Goal: Task Accomplishment & Management: Use online tool/utility

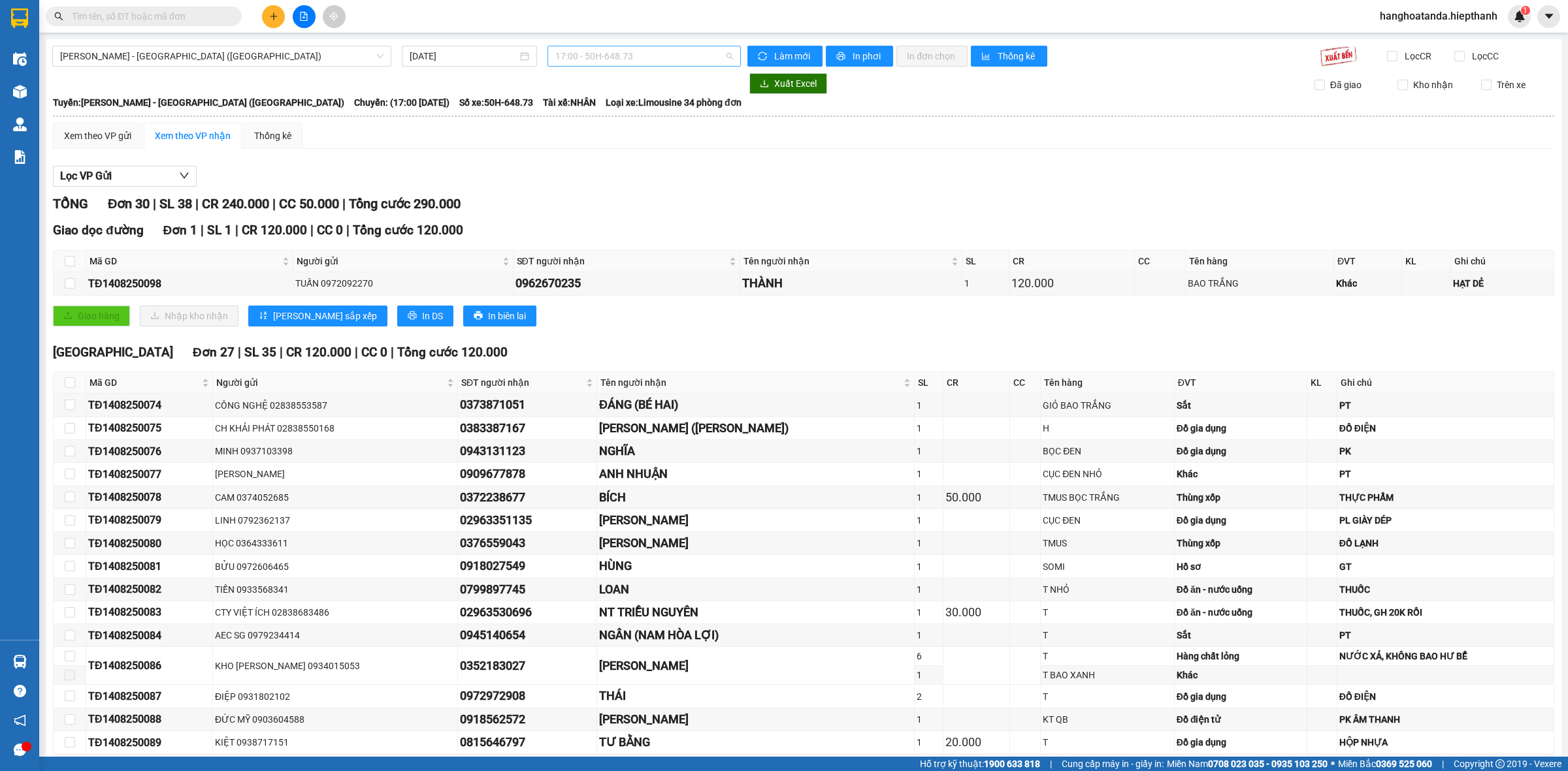
click at [616, 45] on div "17:00 - 50H-648.73" at bounding box center [644, 56] width 193 height 21
click at [467, 58] on input "[DATE]" at bounding box center [463, 56] width 108 height 14
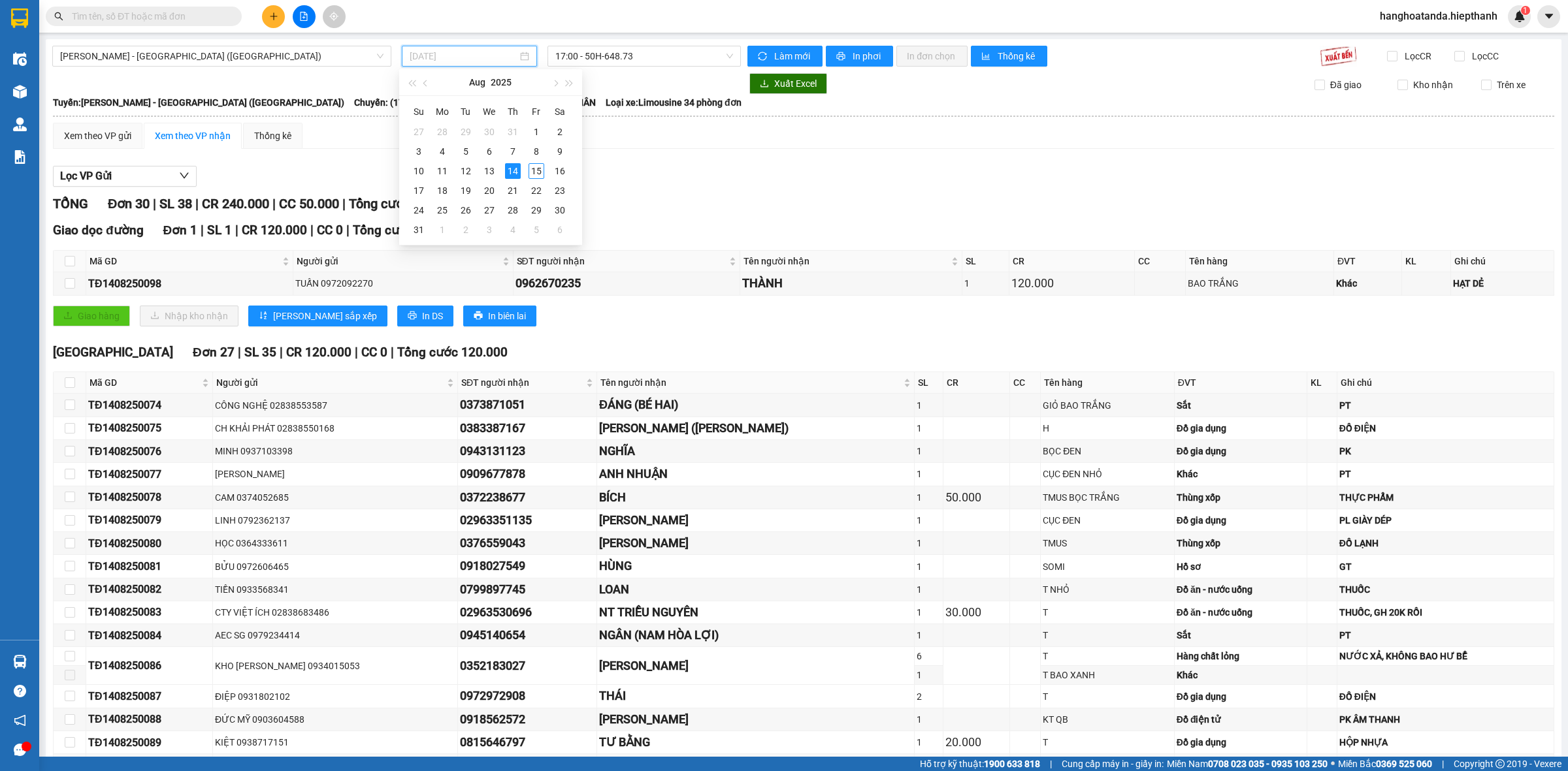
type input "[DATE]"
click at [318, 52] on span "[PERSON_NAME] - [GEOGRAPHIC_DATA] ([GEOGRAPHIC_DATA])" at bounding box center [222, 56] width 323 height 19
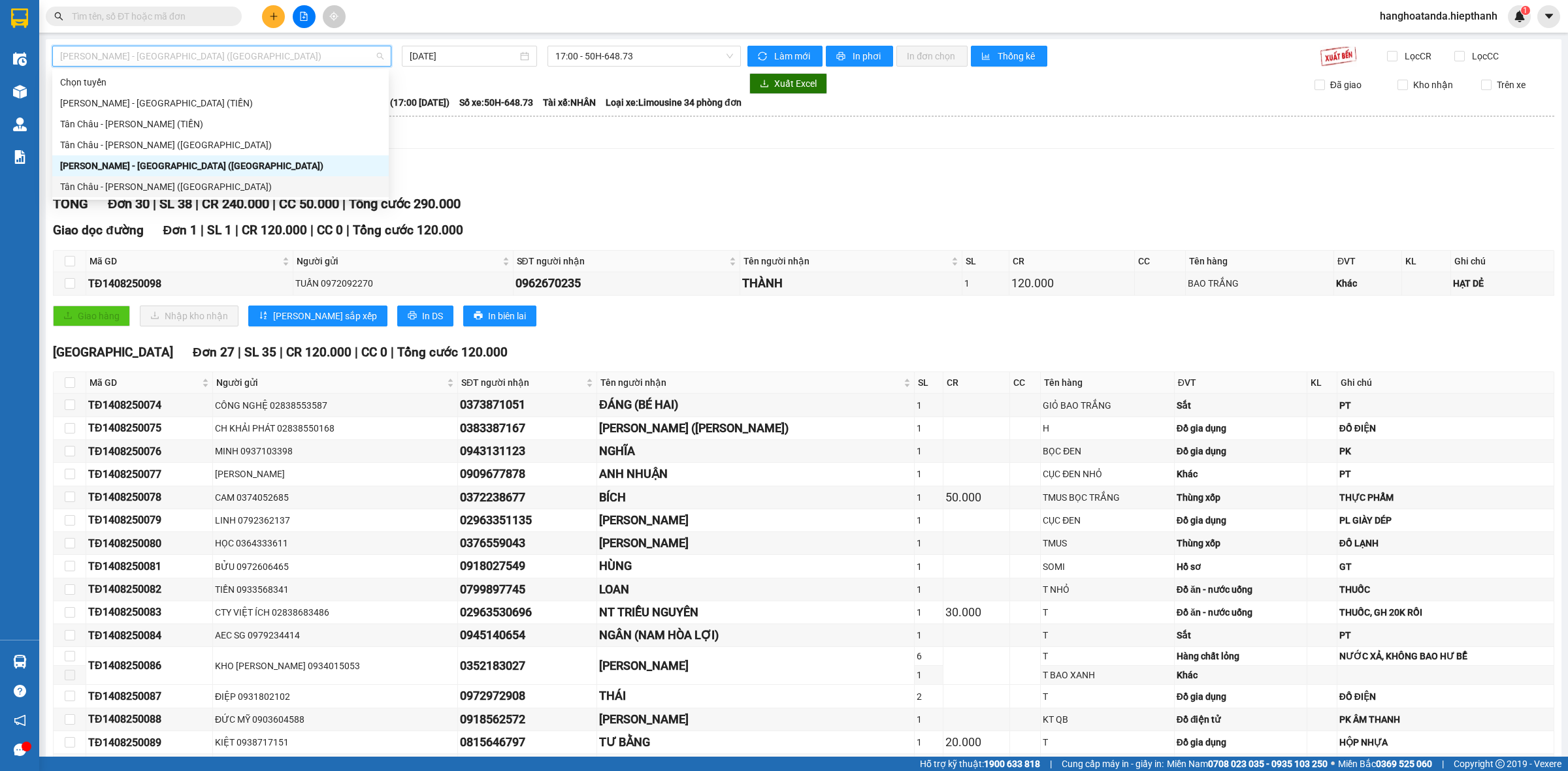
click at [255, 188] on div "Tân Châu - [PERSON_NAME] ([GEOGRAPHIC_DATA])" at bounding box center [220, 187] width 321 height 14
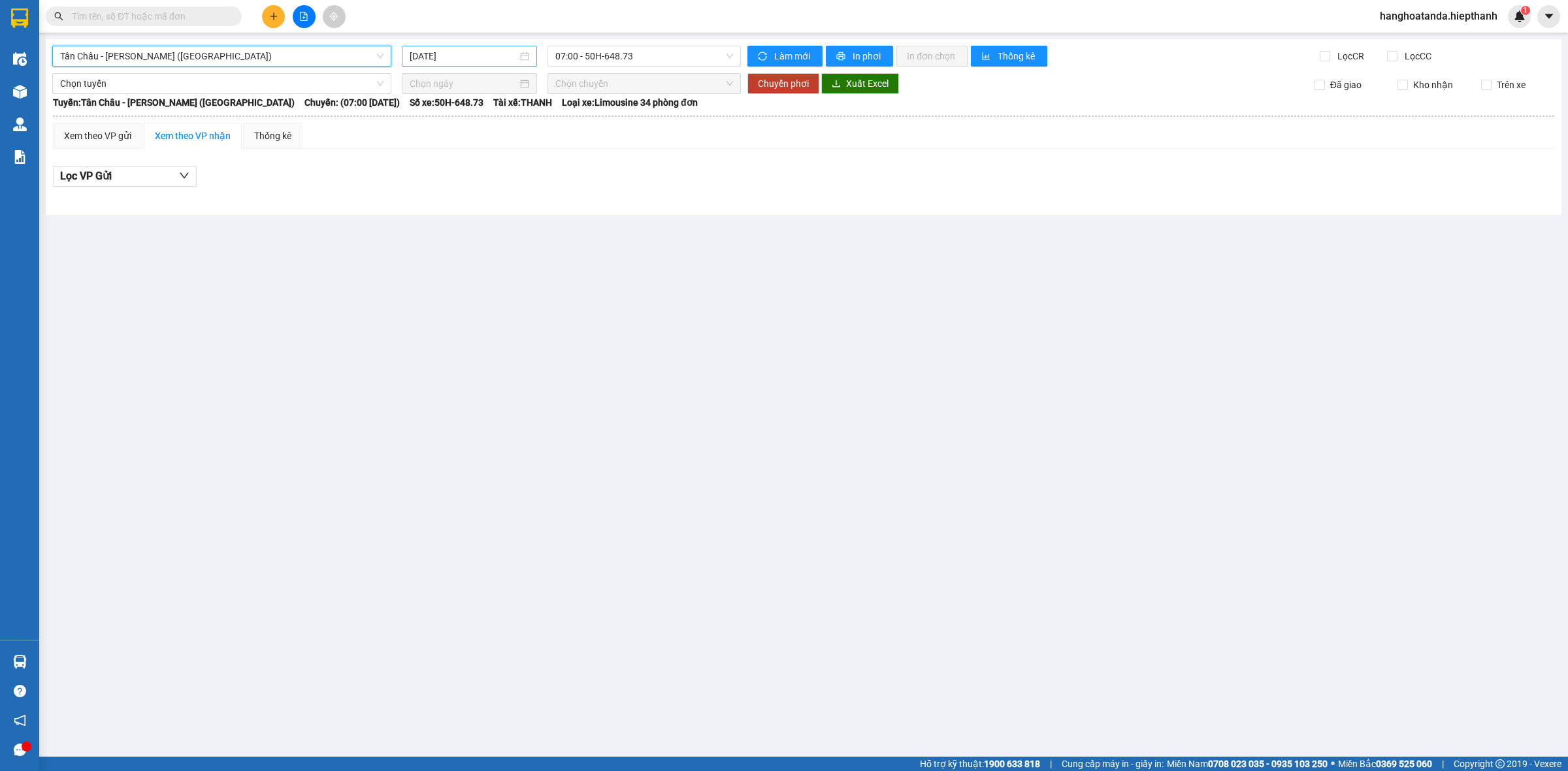
click at [502, 48] on div "[DATE]" at bounding box center [469, 56] width 135 height 21
click at [494, 63] on input "[DATE]" at bounding box center [463, 56] width 108 height 14
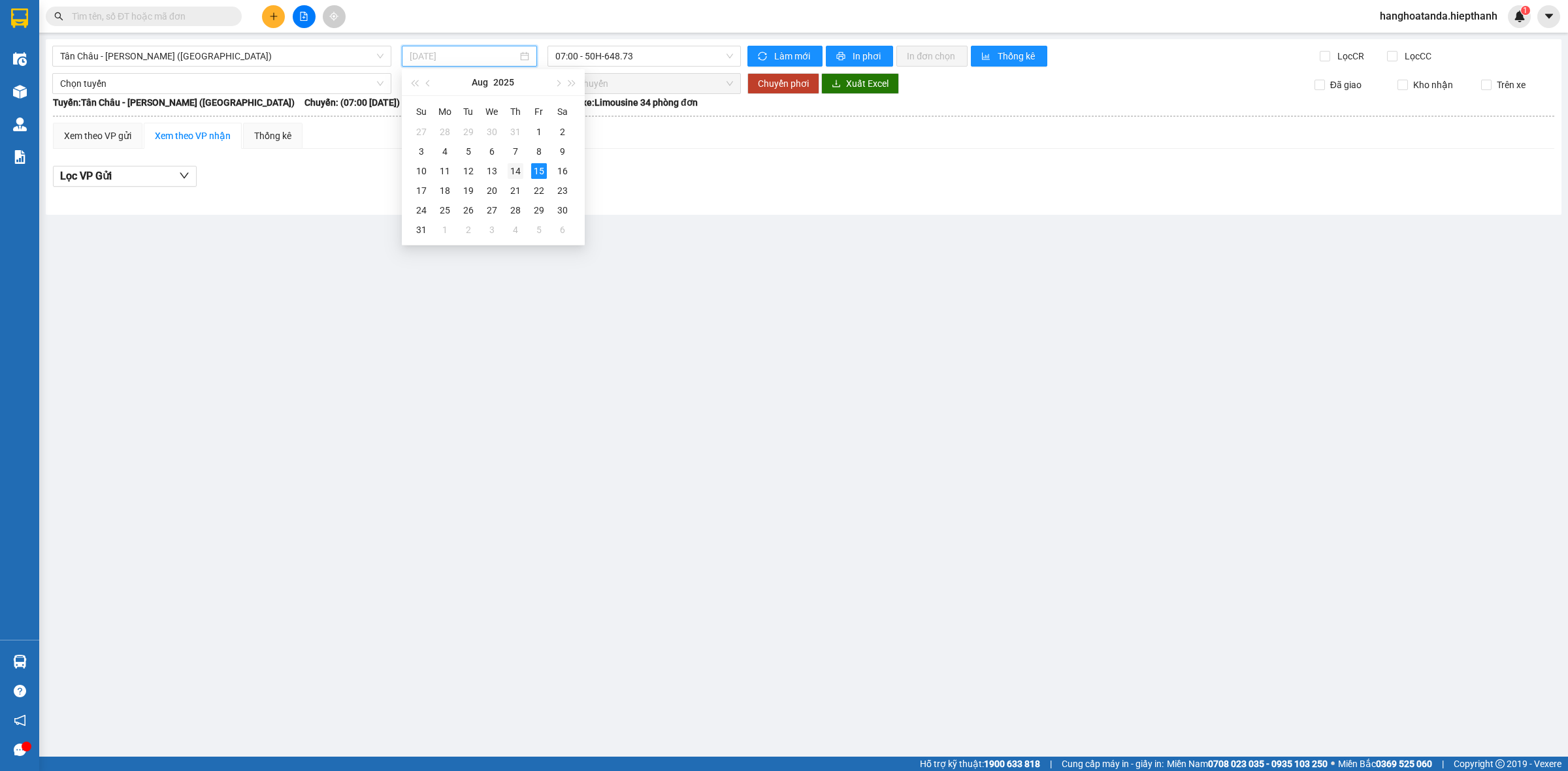
click at [518, 168] on div "14" at bounding box center [516, 171] width 16 height 16
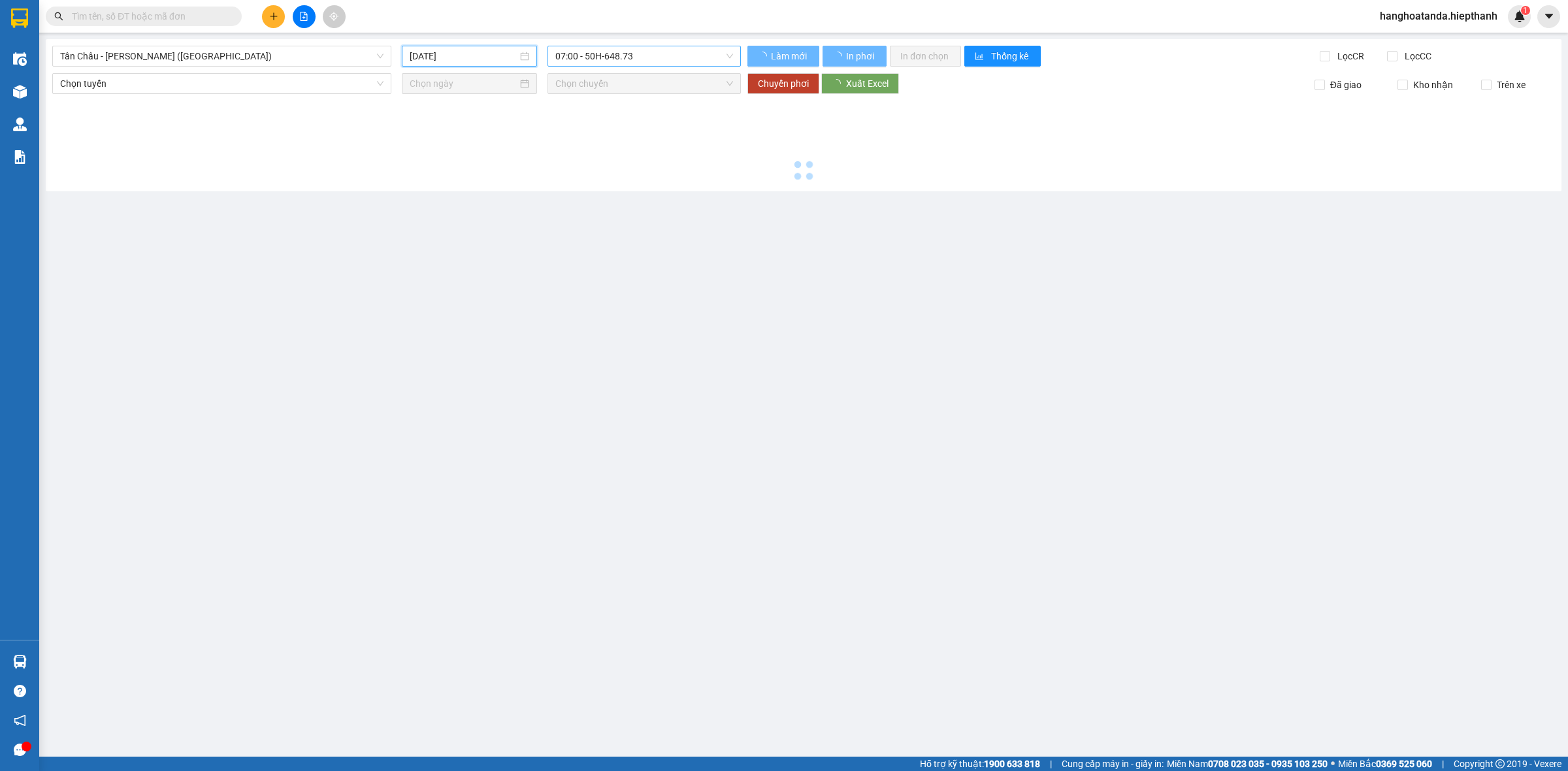
type input "[DATE]"
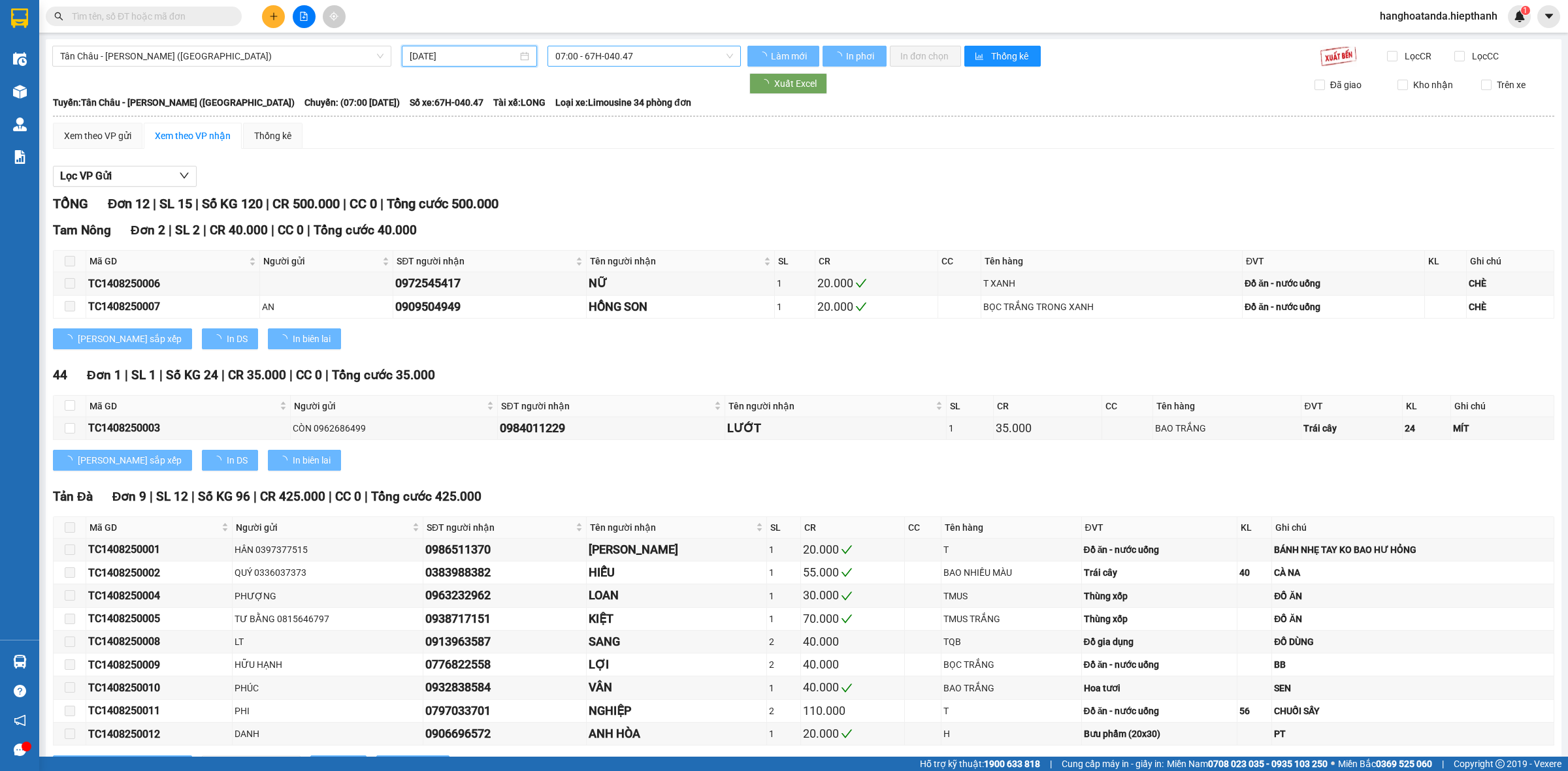
click at [610, 58] on span "07:00 - 67H-040.47" at bounding box center [644, 56] width 178 height 19
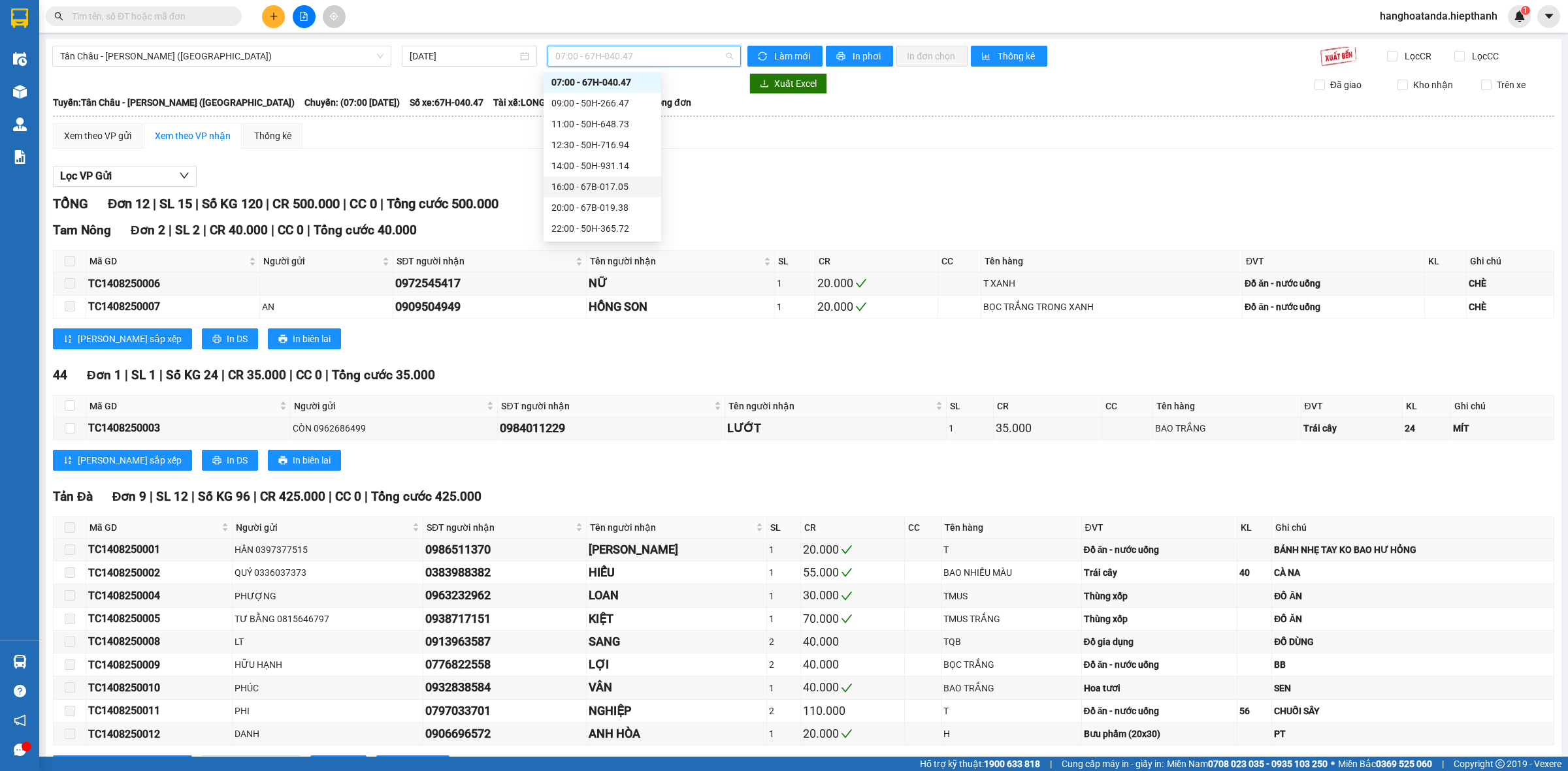
click at [603, 184] on div "16:00 - 67B-017.05" at bounding box center [602, 187] width 102 height 14
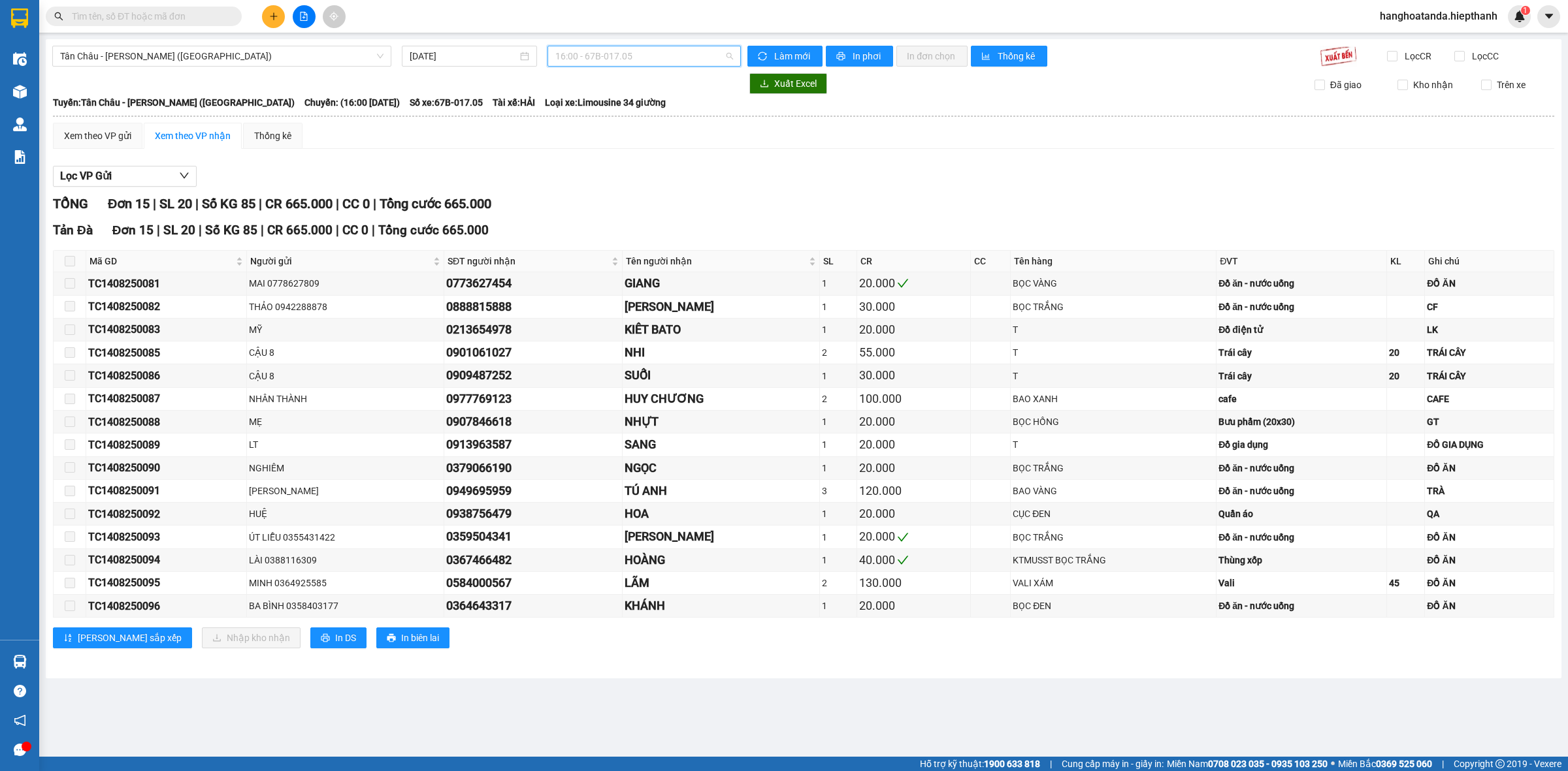
click at [622, 48] on span "16:00 - 67B-017.05" at bounding box center [644, 56] width 178 height 19
click at [608, 198] on div "20:00 - 67B-019.38" at bounding box center [606, 207] width 118 height 21
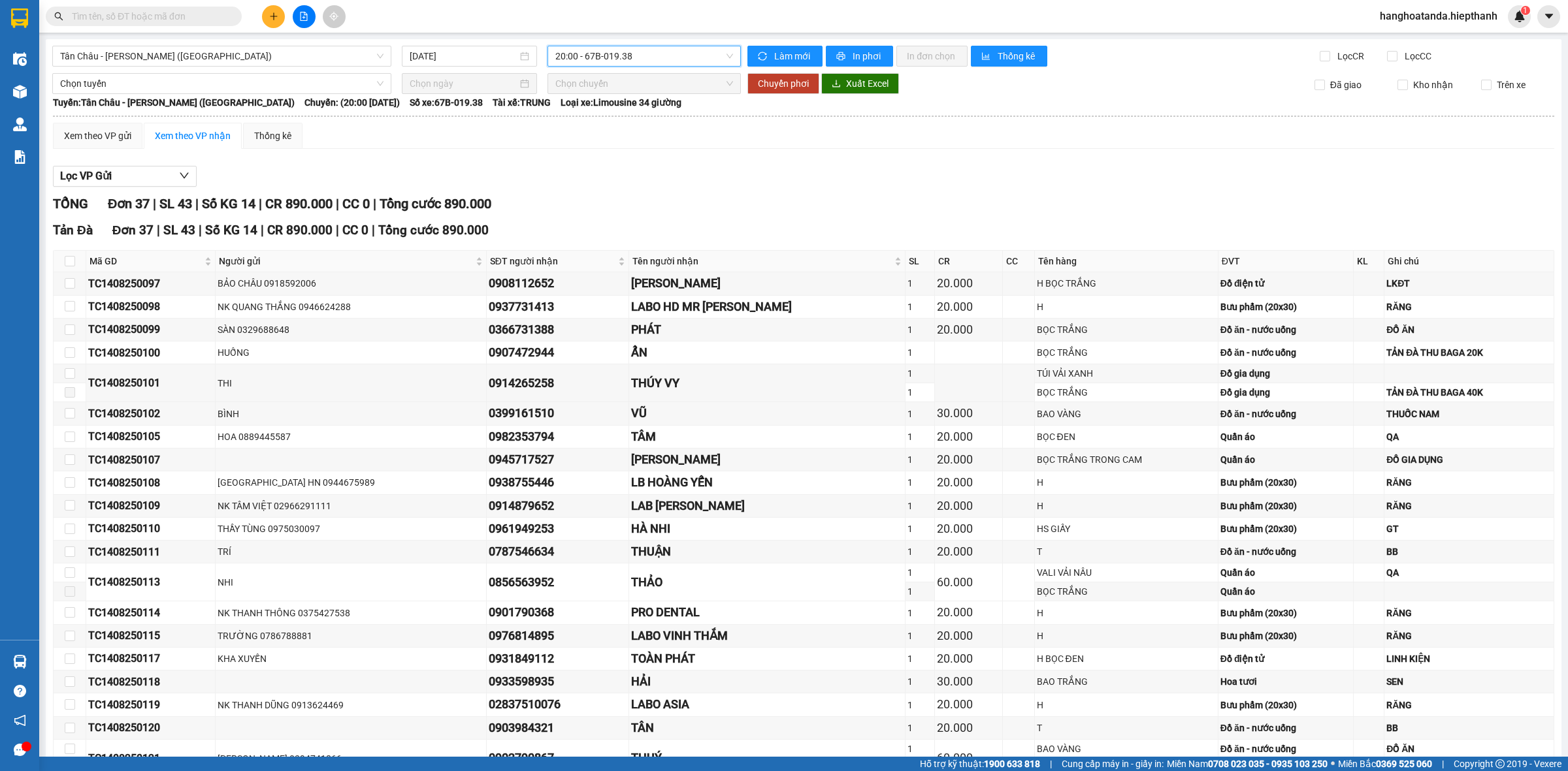
drag, startPoint x: 629, startPoint y: 62, endPoint x: 648, endPoint y: 161, distance: 100.8
click at [631, 62] on span "20:00 - 67B-019.38" at bounding box center [644, 56] width 178 height 19
click at [597, 146] on div "22:00 - 50H-365.72" at bounding box center [602, 147] width 102 height 14
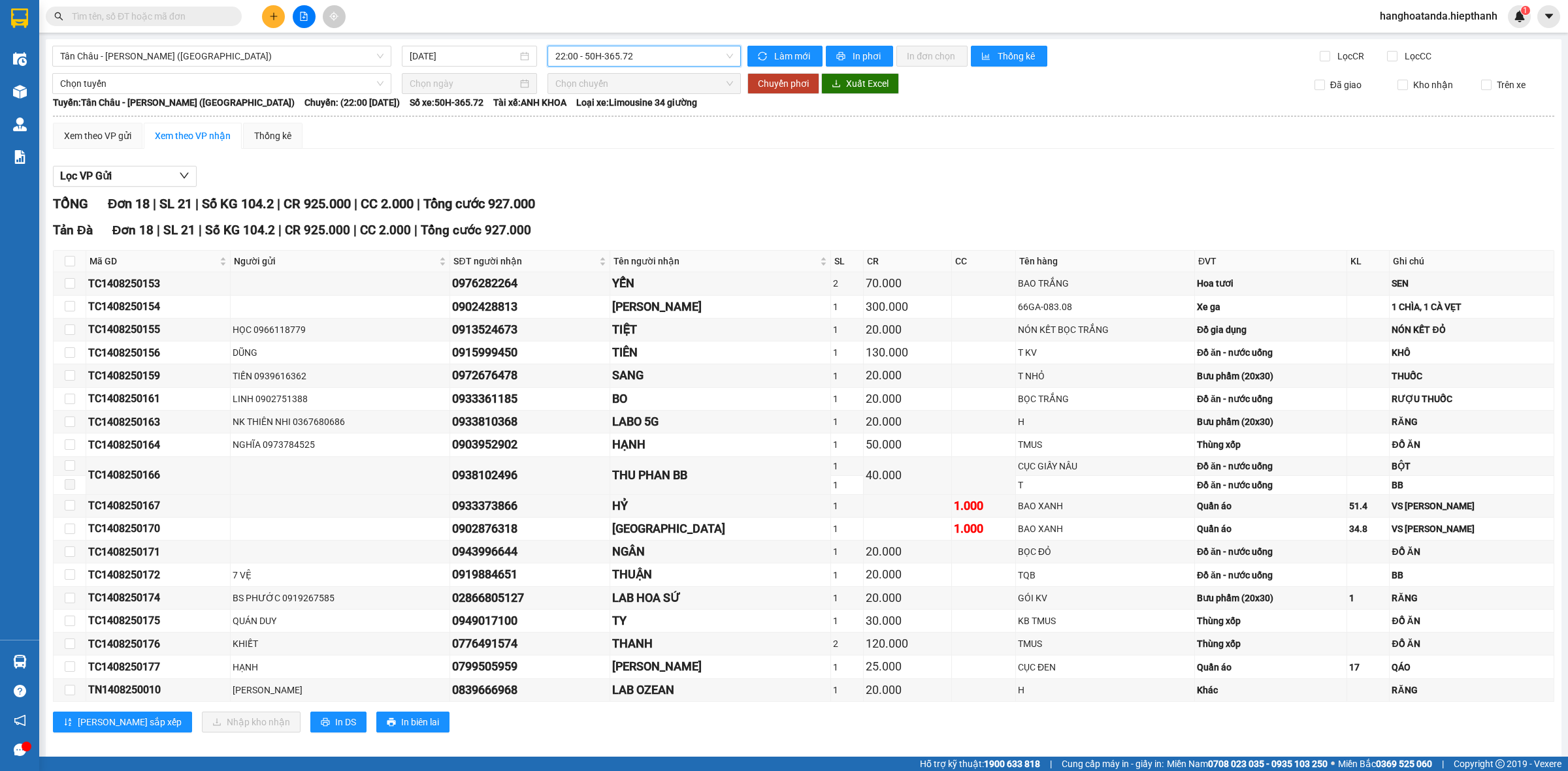
click at [641, 62] on span "22:00 - 50H-365.72" at bounding box center [644, 56] width 178 height 19
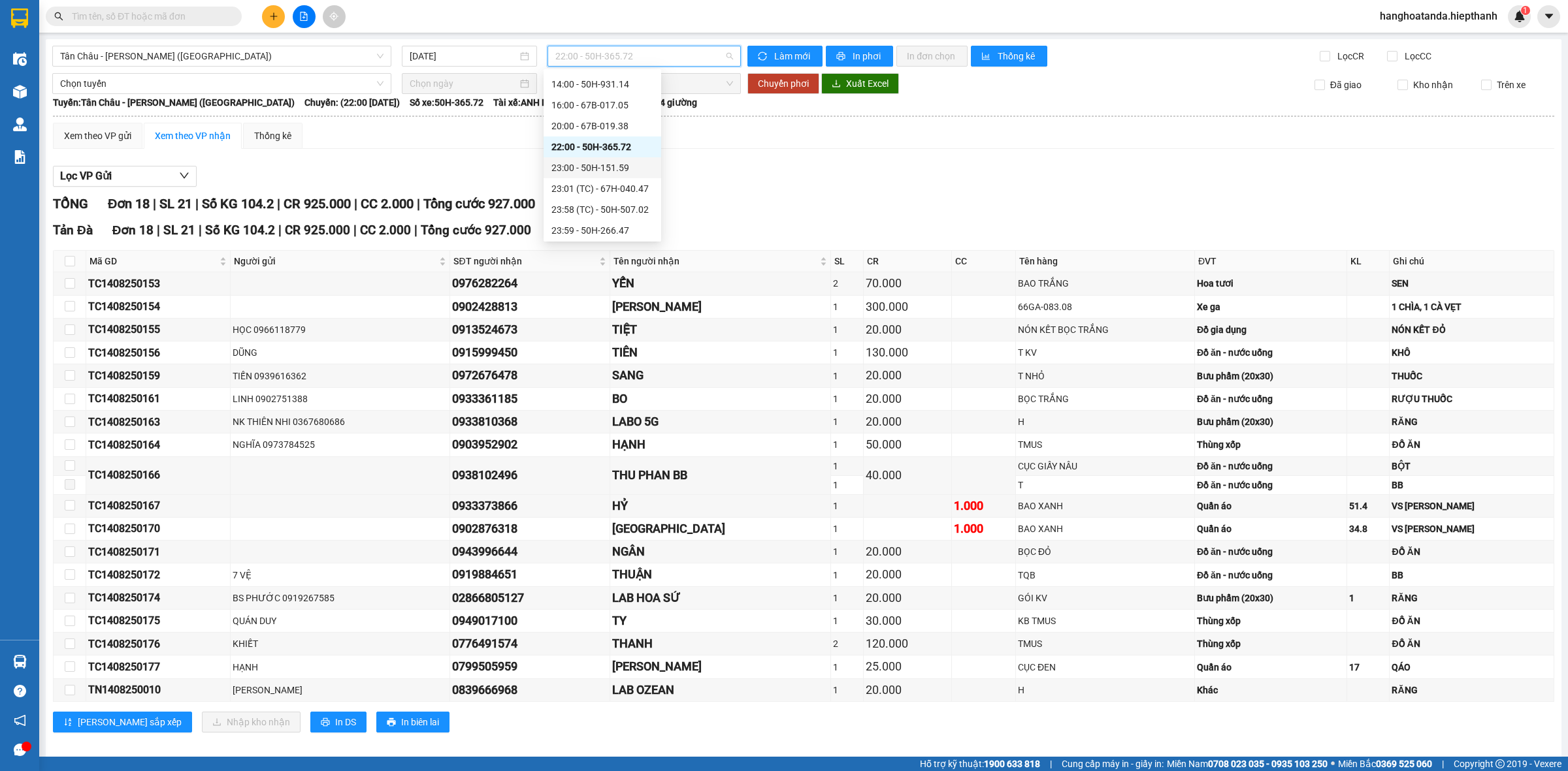
scroll to position [105, 0]
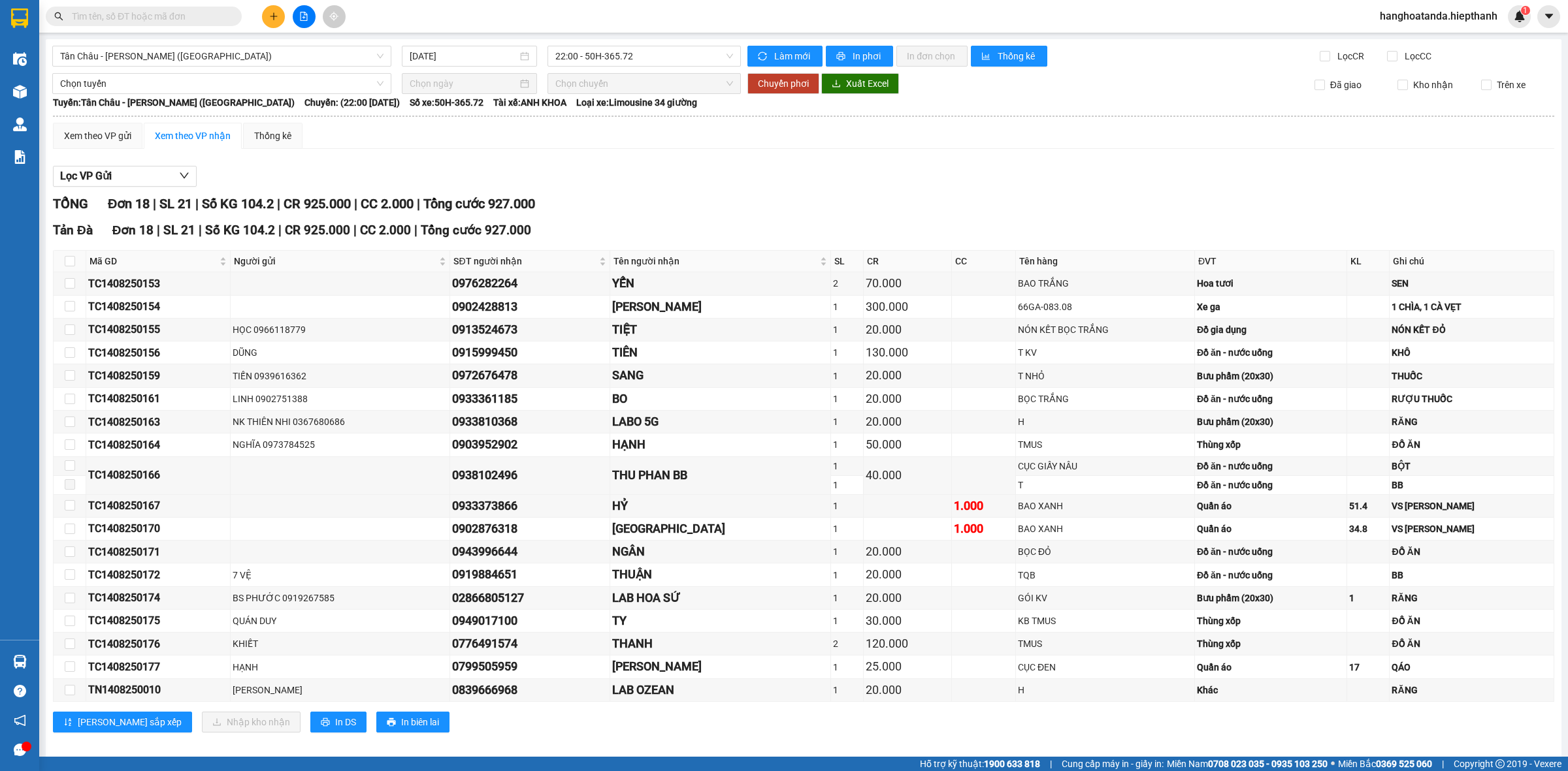
click at [1010, 725] on div "[PERSON_NAME] sắp xếp Nhập kho nhận In DS In biên lai" at bounding box center [803, 722] width 1502 height 21
click at [608, 52] on span "22:00 - 50H-365.72" at bounding box center [644, 56] width 178 height 19
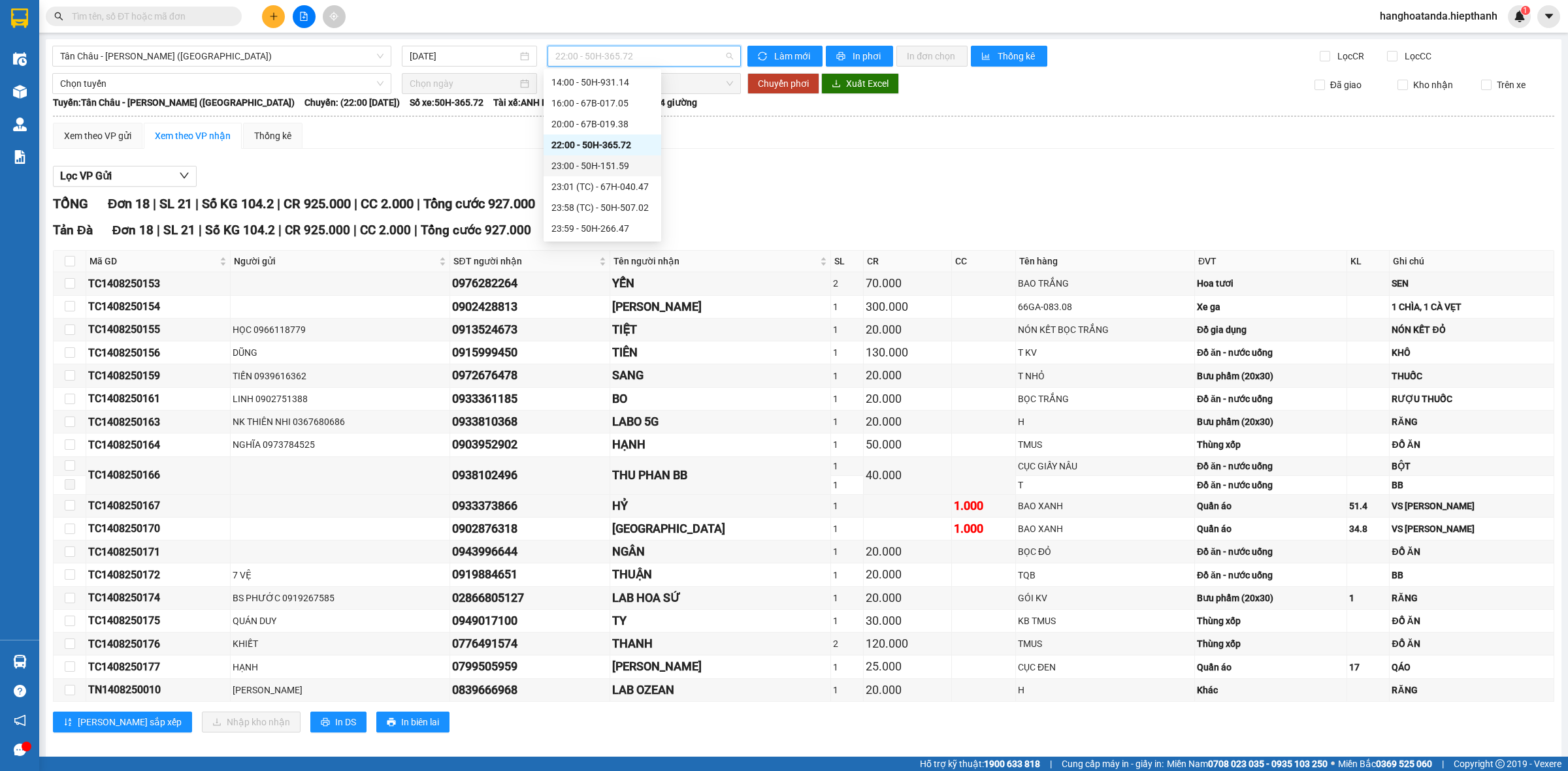
click at [598, 164] on div "23:00 - 50H-151.59" at bounding box center [602, 166] width 102 height 14
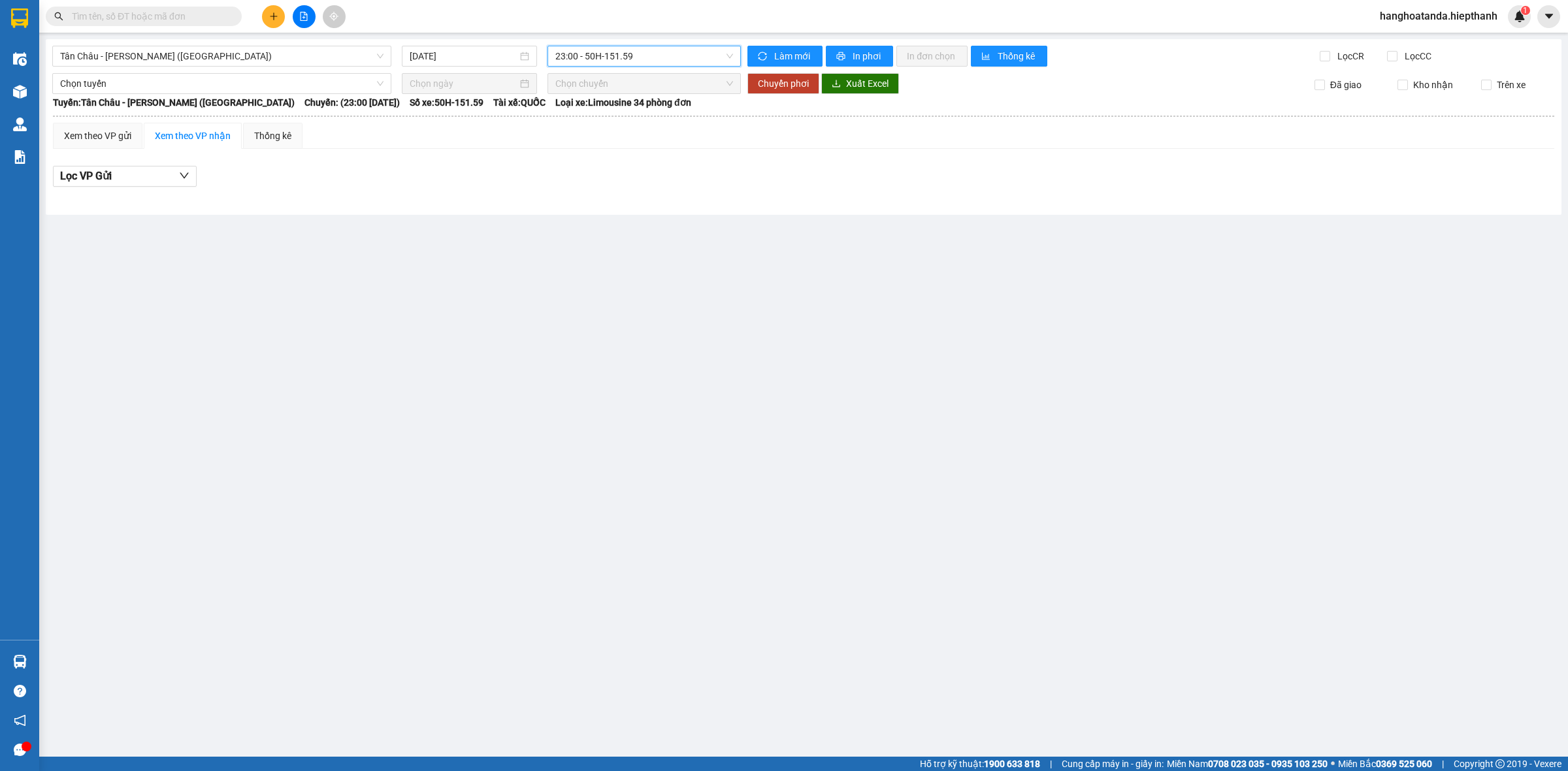
click at [639, 56] on span "23:00 - 50H-151.59" at bounding box center [644, 56] width 178 height 19
click at [566, 183] on div "23:01 (TC) - 67H-040.47" at bounding box center [606, 187] width 102 height 14
click at [631, 59] on span "23:01 (TC) - 67H-040.47" at bounding box center [644, 56] width 178 height 19
click at [621, 208] on div "23:58 (TC) - 50H-507.02" at bounding box center [606, 208] width 102 height 14
click at [611, 54] on span "23:58 (TC) - 50H-507.02" at bounding box center [644, 56] width 178 height 19
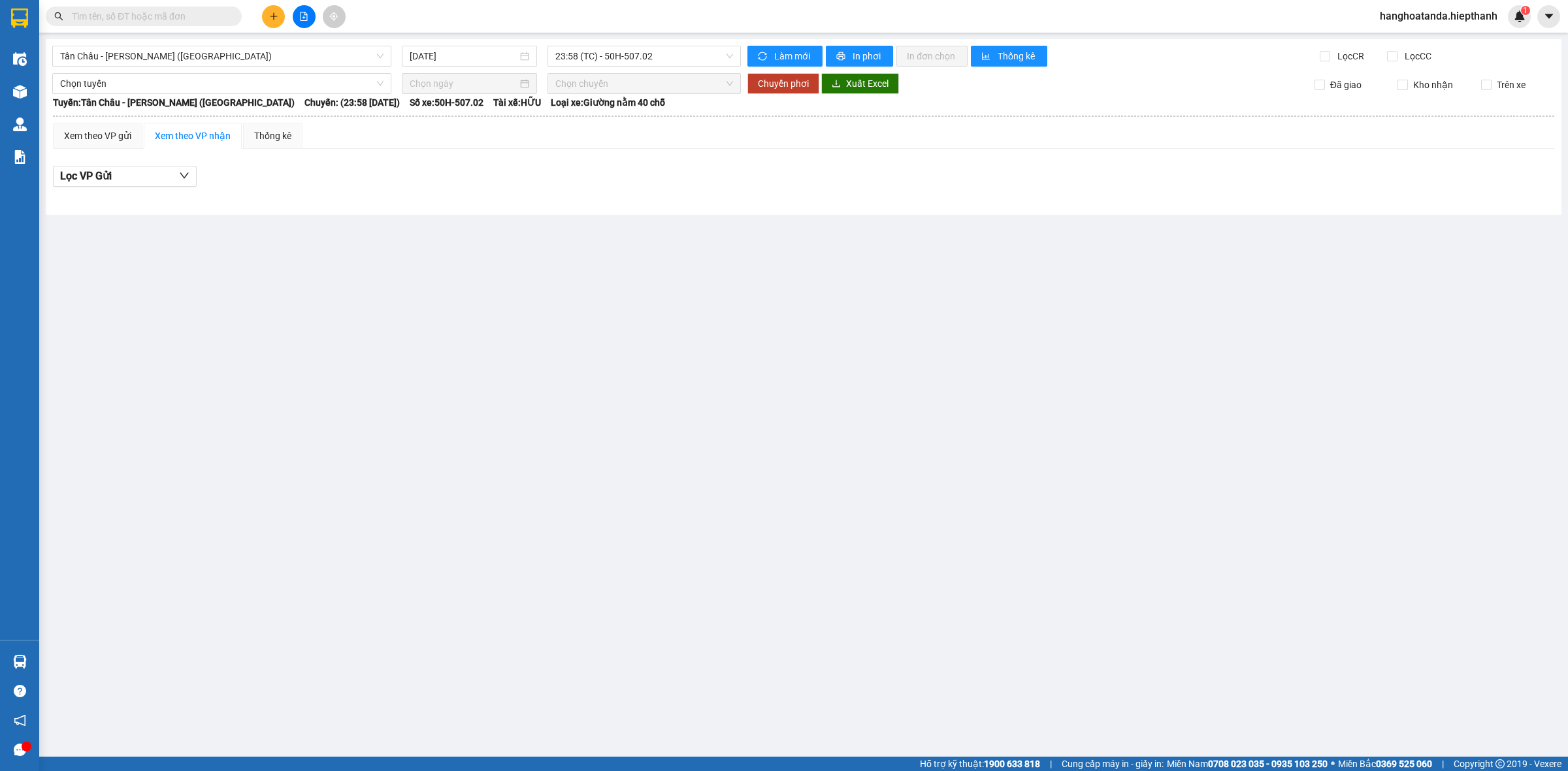
drag, startPoint x: 53, startPoint y: 358, endPoint x: 66, endPoint y: 350, distance: 15.3
click at [53, 358] on main "[GEOGRAPHIC_DATA] - [GEOGRAPHIC_DATA] (Giường) [DATE] 23:58 (TC) - 50H-507.02 L…" at bounding box center [784, 378] width 1568 height 757
click at [693, 45] on div "[GEOGRAPHIC_DATA] - [GEOGRAPHIC_DATA] (Giường) [DATE] 23:58 (TC) - 50H-507.02 L…" at bounding box center [803, 127] width 1516 height 176
click at [693, 46] on span "23:58 (TC) - 50H-507.02" at bounding box center [644, 56] width 178 height 19
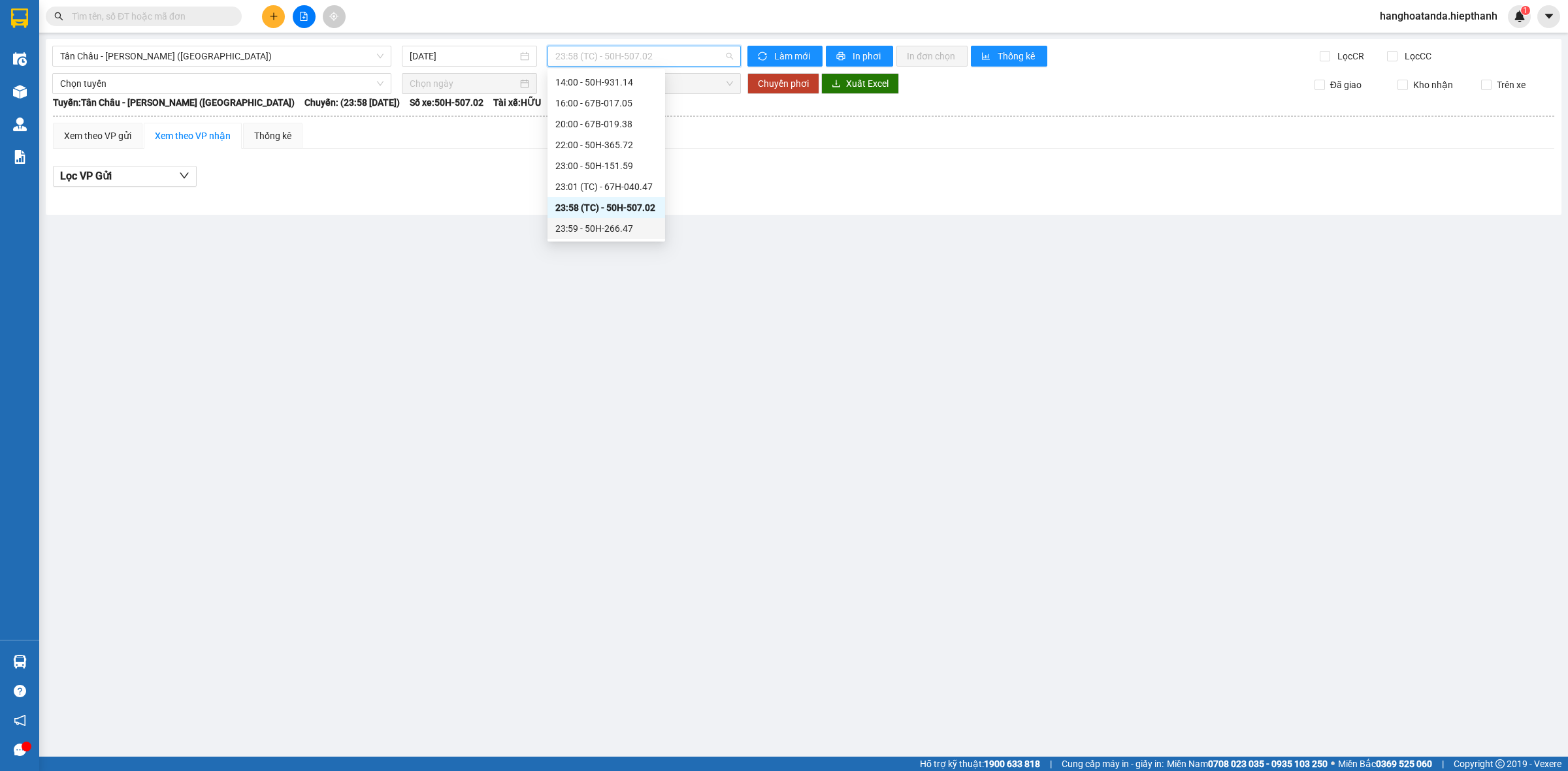
click at [611, 226] on div "23:59 - 50H-266.47" at bounding box center [606, 229] width 102 height 14
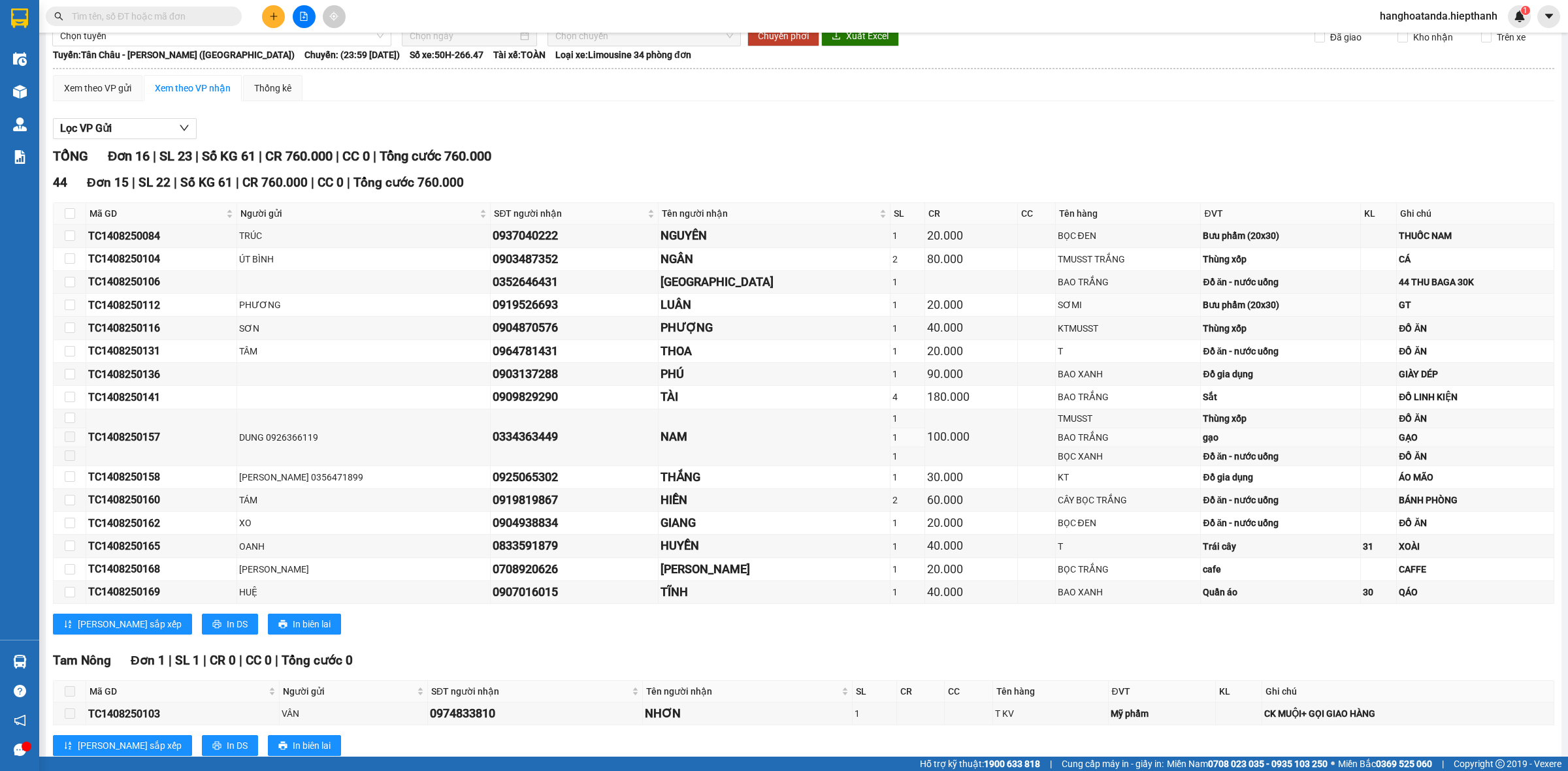
scroll to position [88, 0]
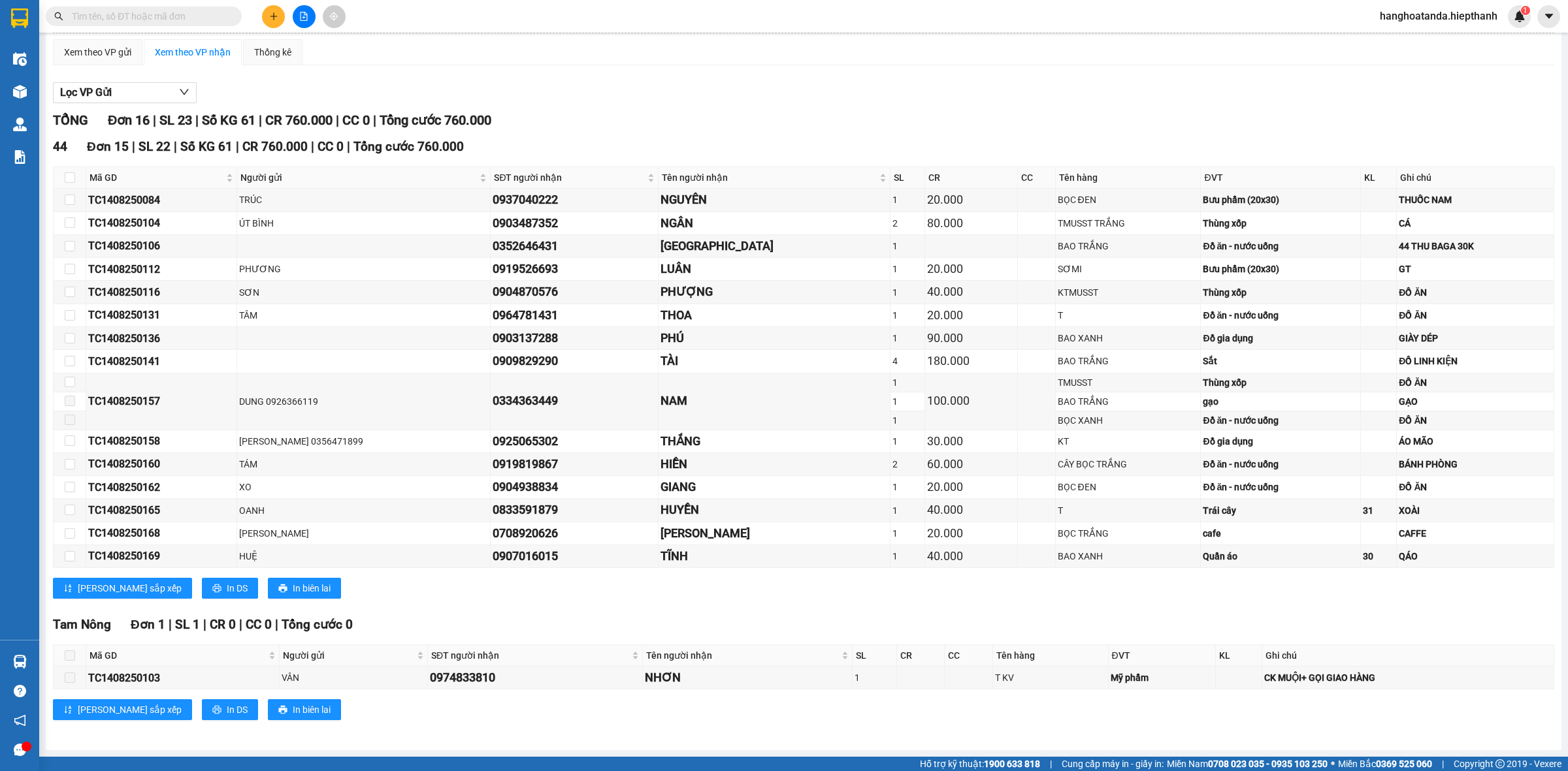
click at [714, 743] on div "[GEOGRAPHIC_DATA] - [GEOGRAPHIC_DATA] ([GEOGRAPHIC_DATA]) [DATE] 23:59 - 50H-26…" at bounding box center [803, 353] width 1516 height 795
